Goal: Navigation & Orientation: Find specific page/section

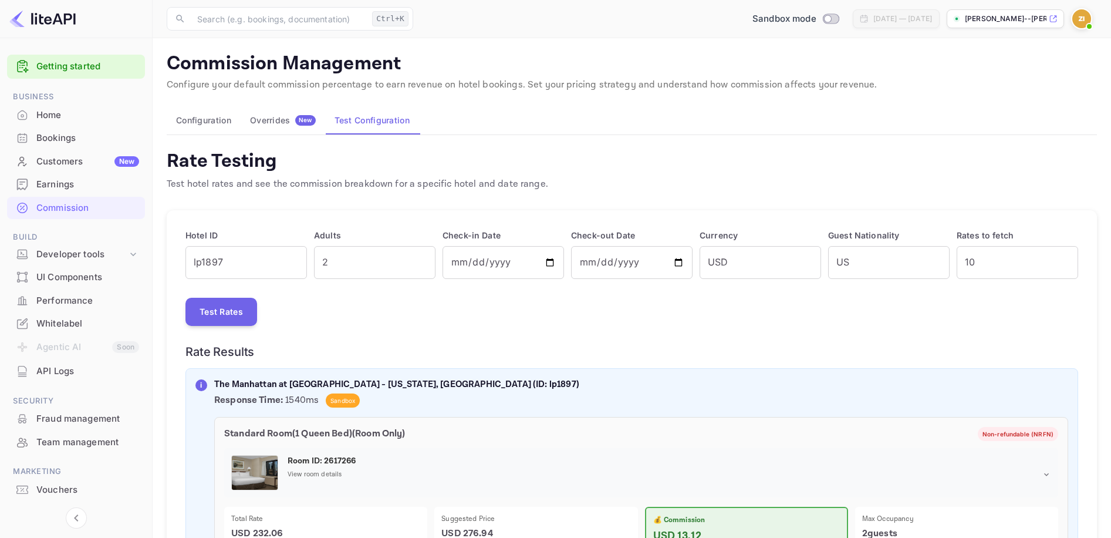
click at [95, 187] on div "Earnings" at bounding box center [87, 185] width 103 height 14
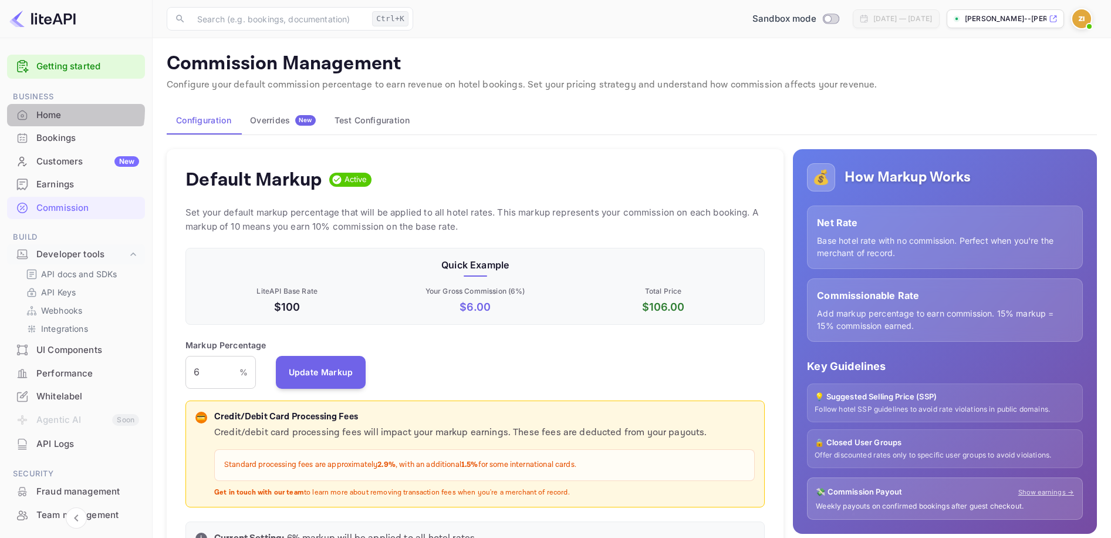
click at [62, 110] on div "Home" at bounding box center [87, 116] width 103 height 14
